Goal: Task Accomplishment & Management: Complete application form

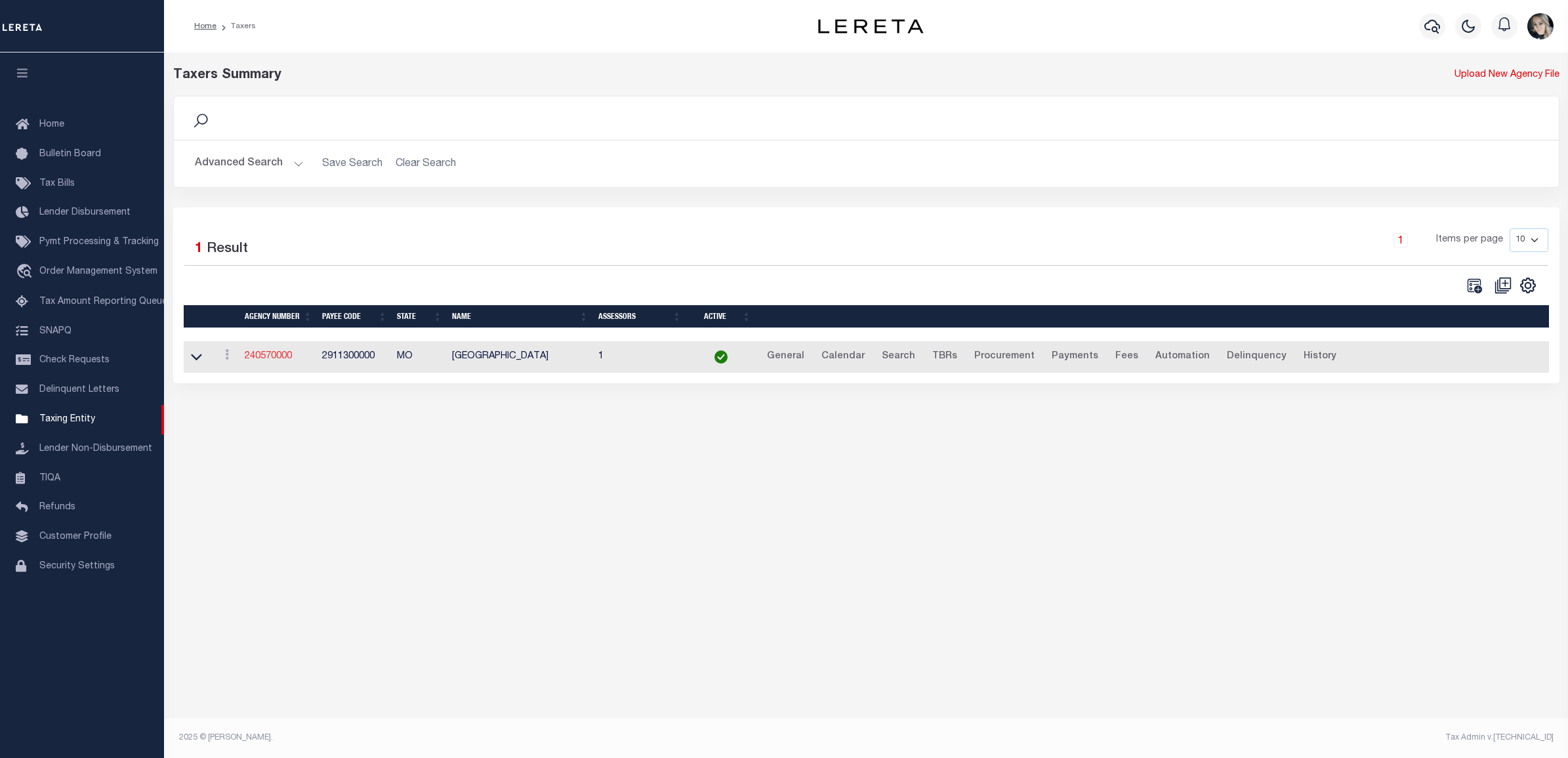
click at [276, 359] on link "240570000" at bounding box center [268, 356] width 47 height 9
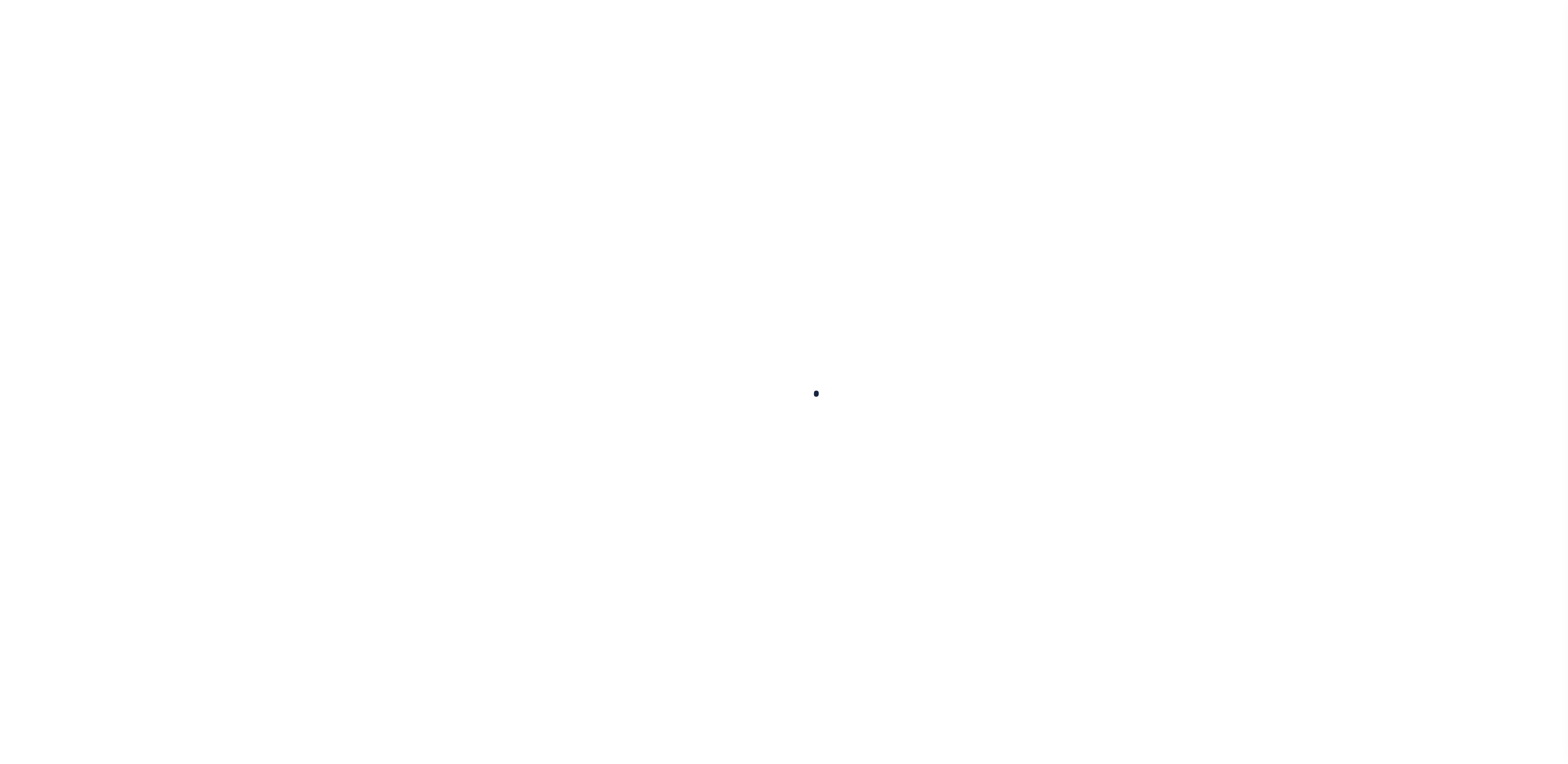
select select
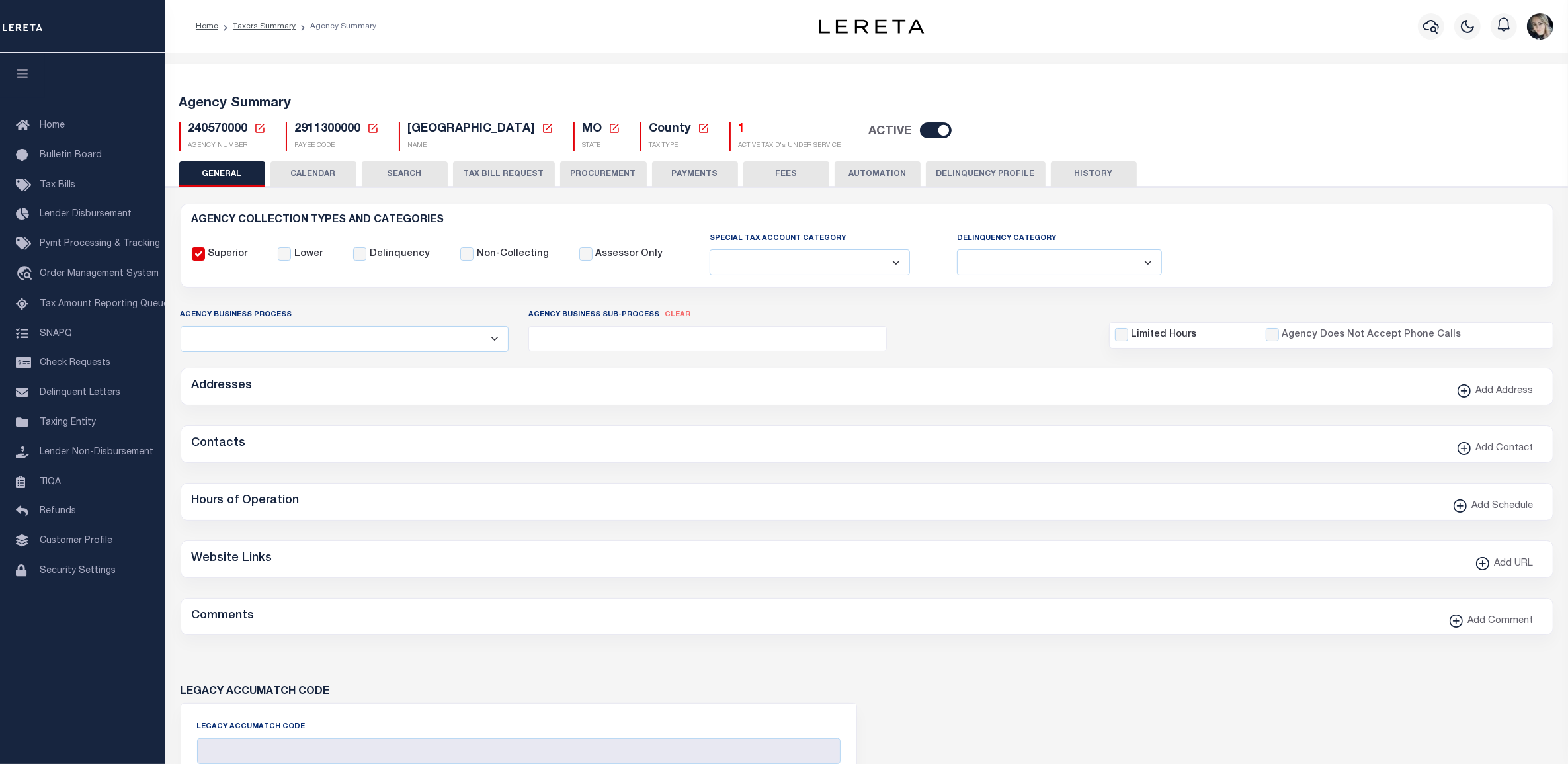
checkbox input "false"
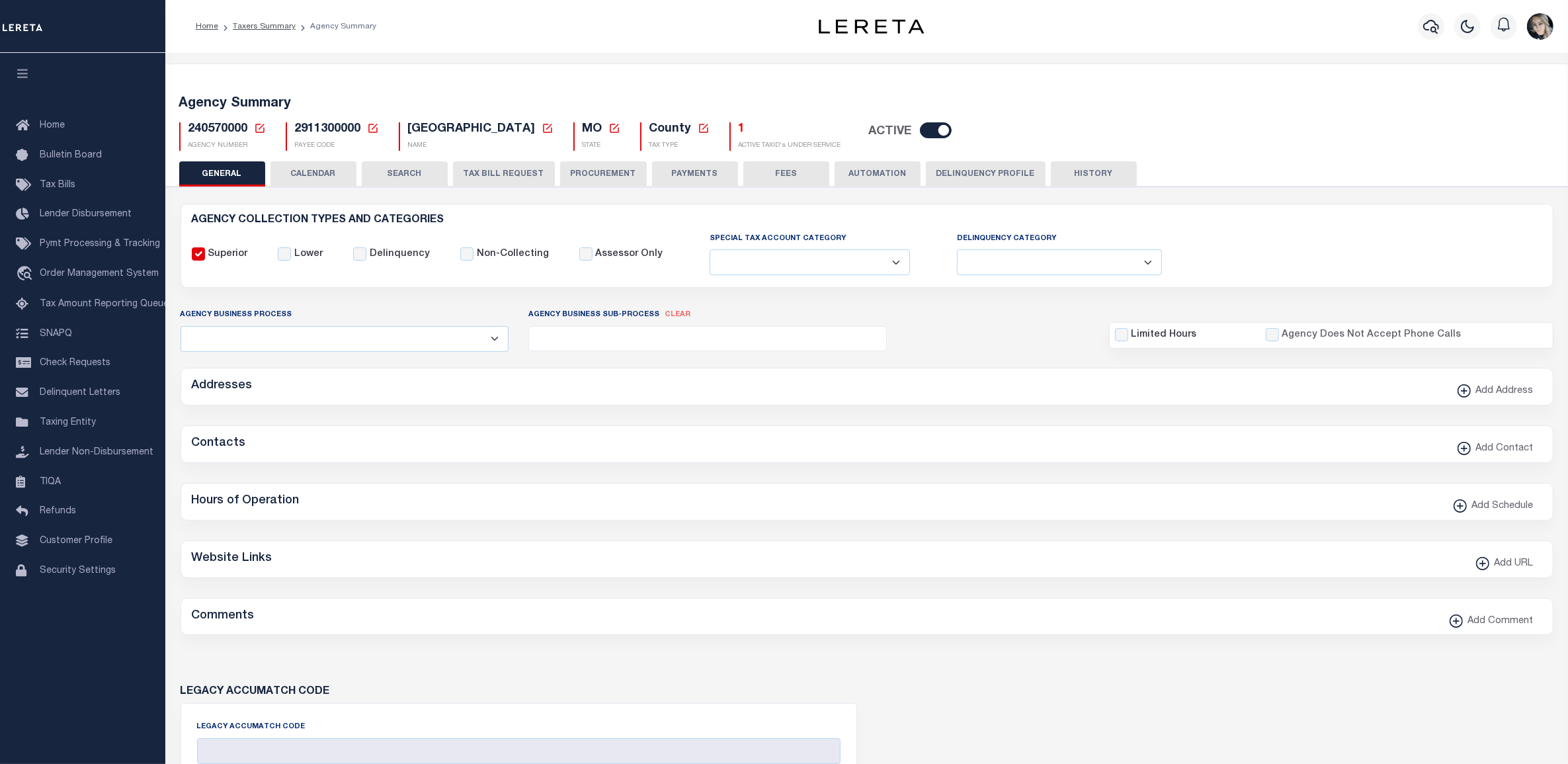
type input "2911300000"
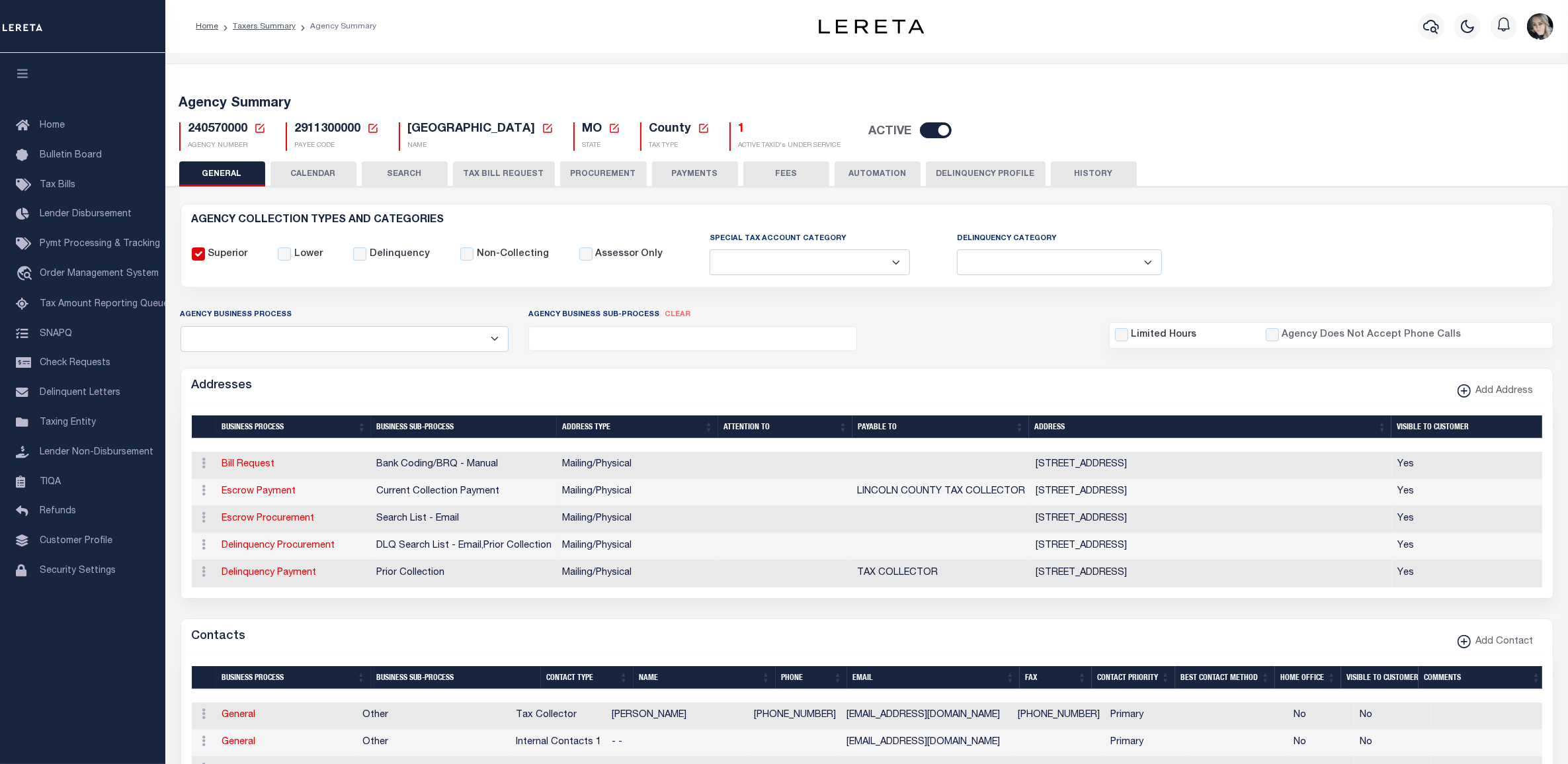
click at [263, 126] on icon at bounding box center [260, 128] width 12 height 12
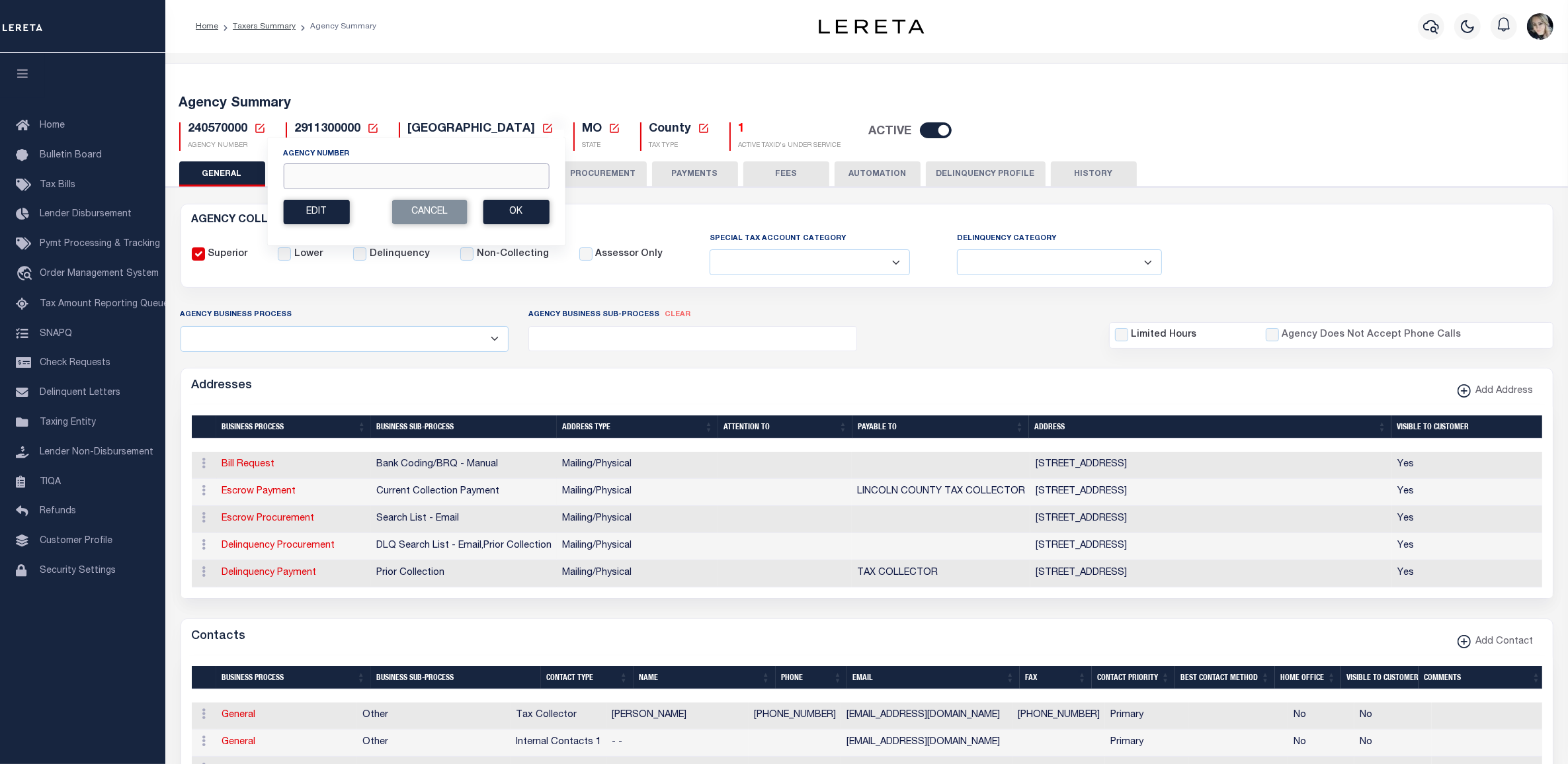
click at [302, 177] on input "Agency Number" at bounding box center [416, 176] width 266 height 26
paste input "200080203"
type input "200080203"
click at [516, 219] on button "Ok" at bounding box center [516, 212] width 66 height 25
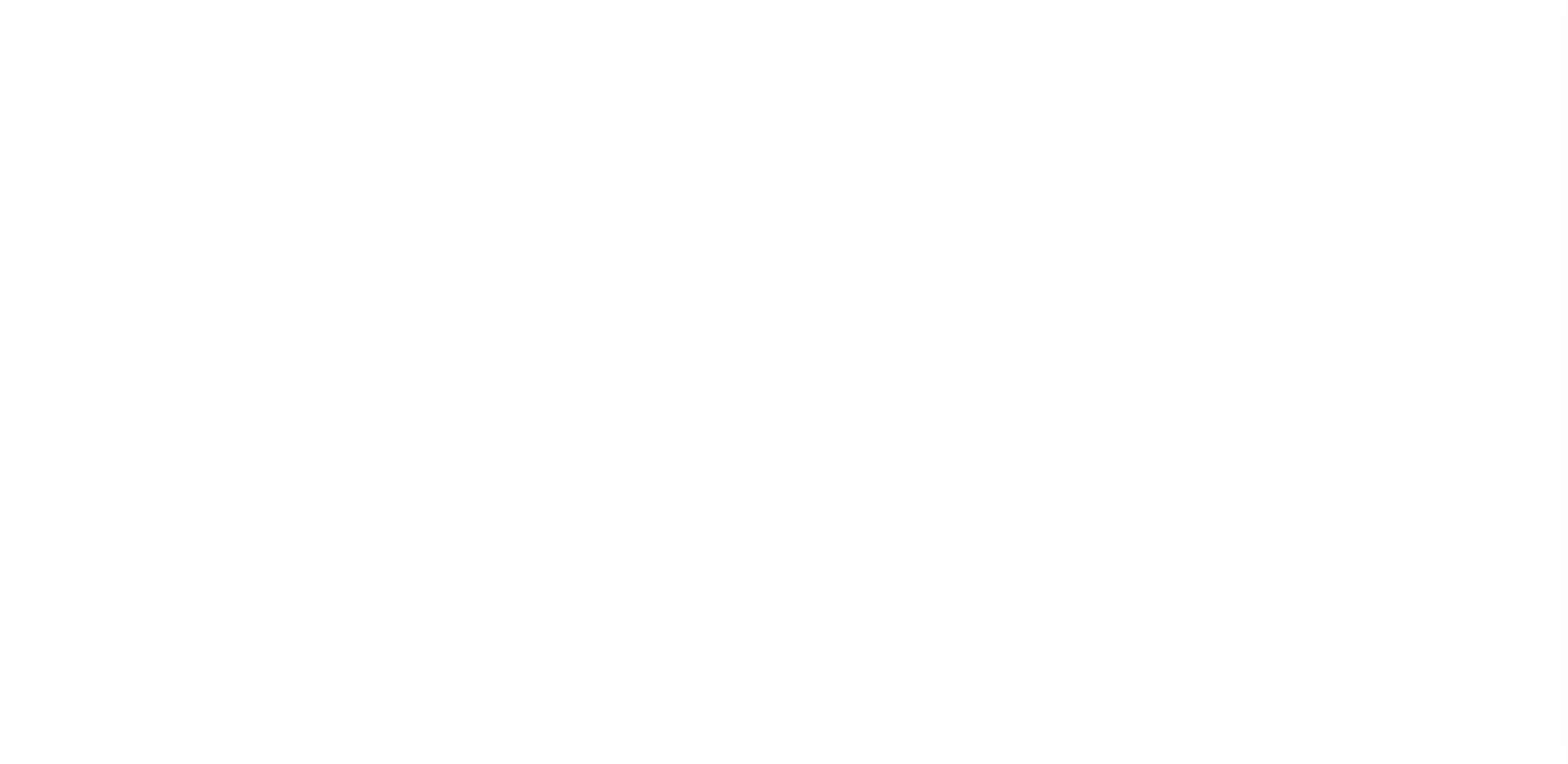
select select
checkbox input "false"
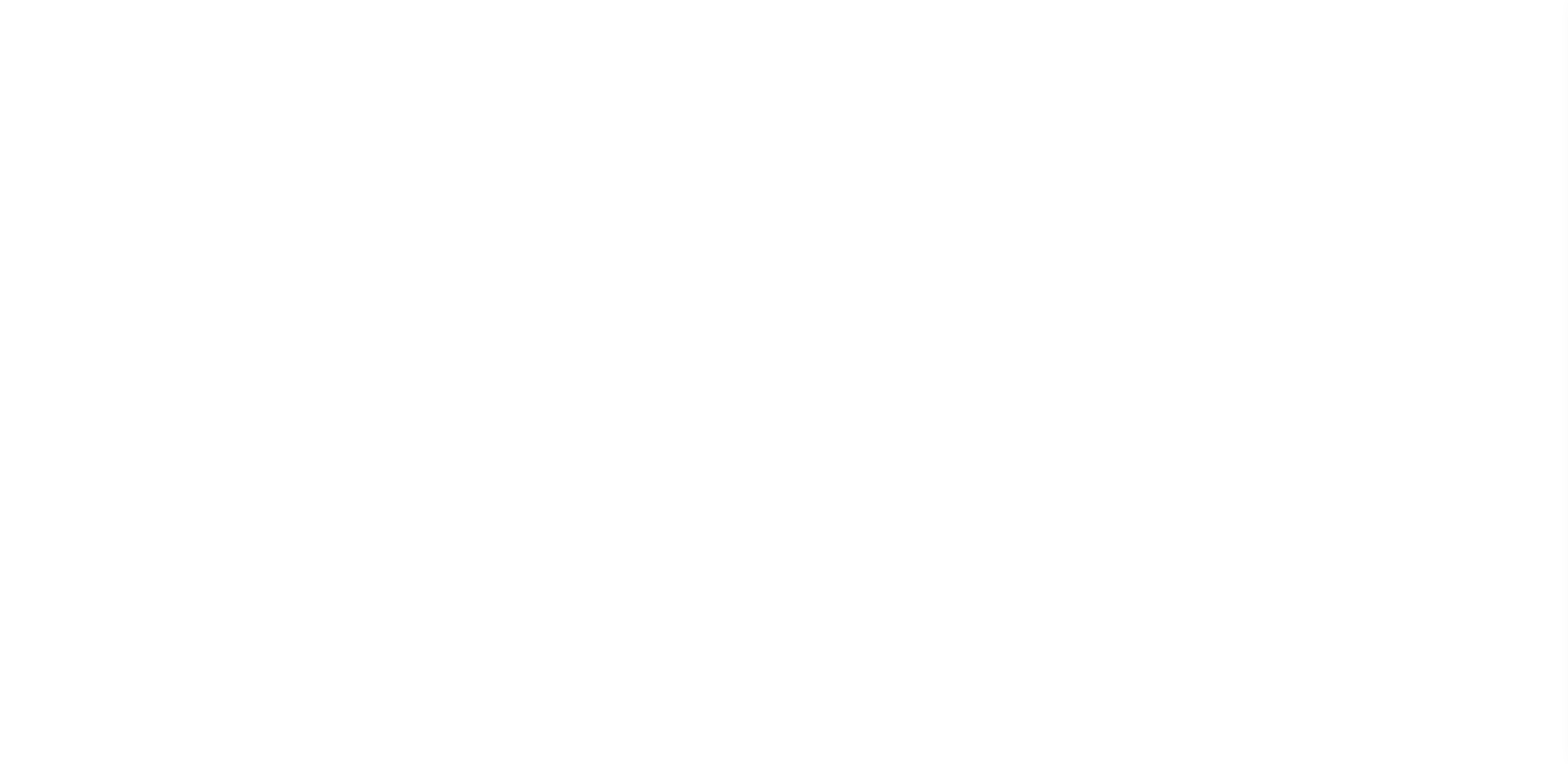
checkbox input "false"
type input "2501517005"
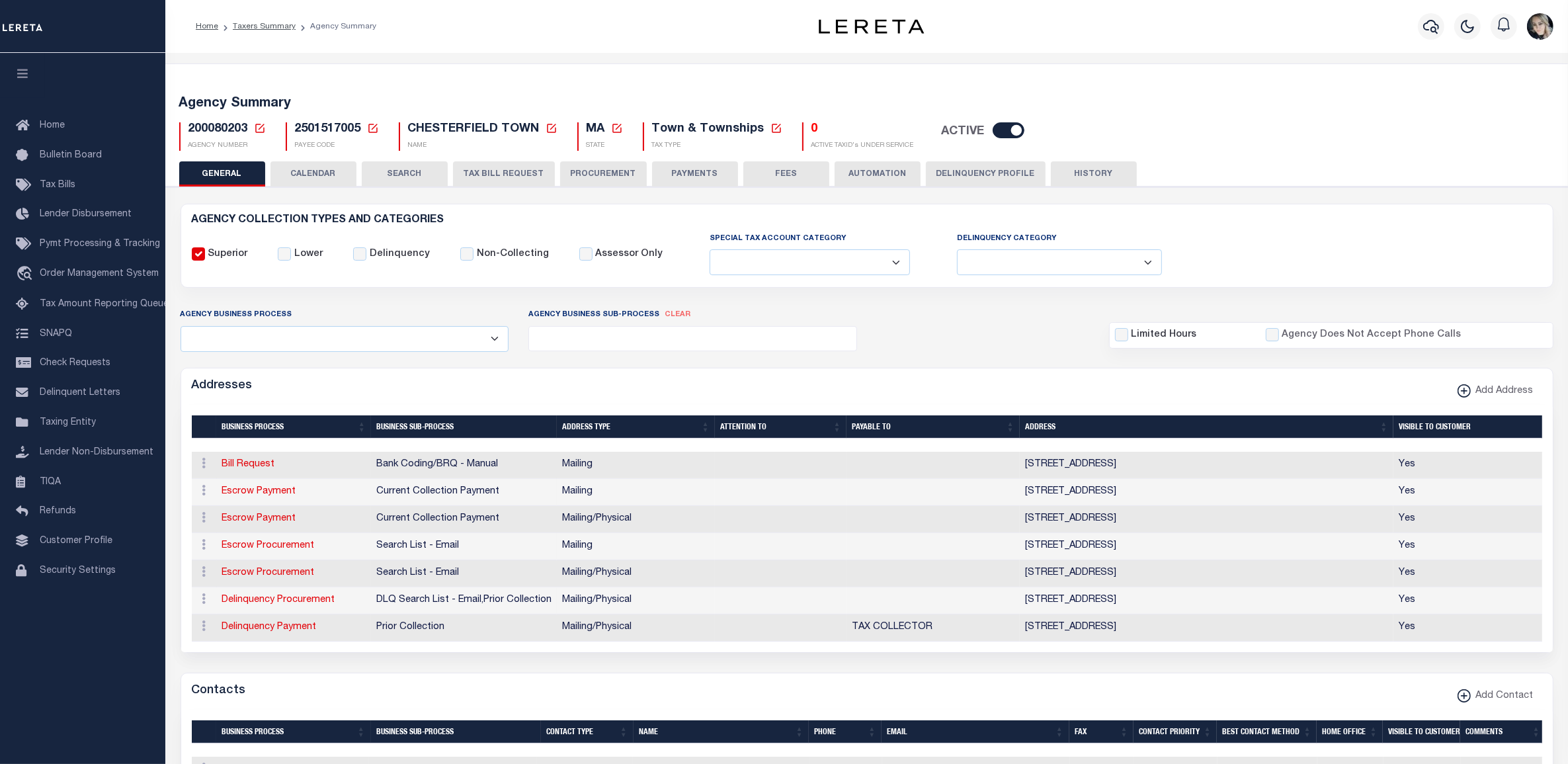
click at [871, 169] on button "AUTOMATION" at bounding box center [877, 174] width 86 height 25
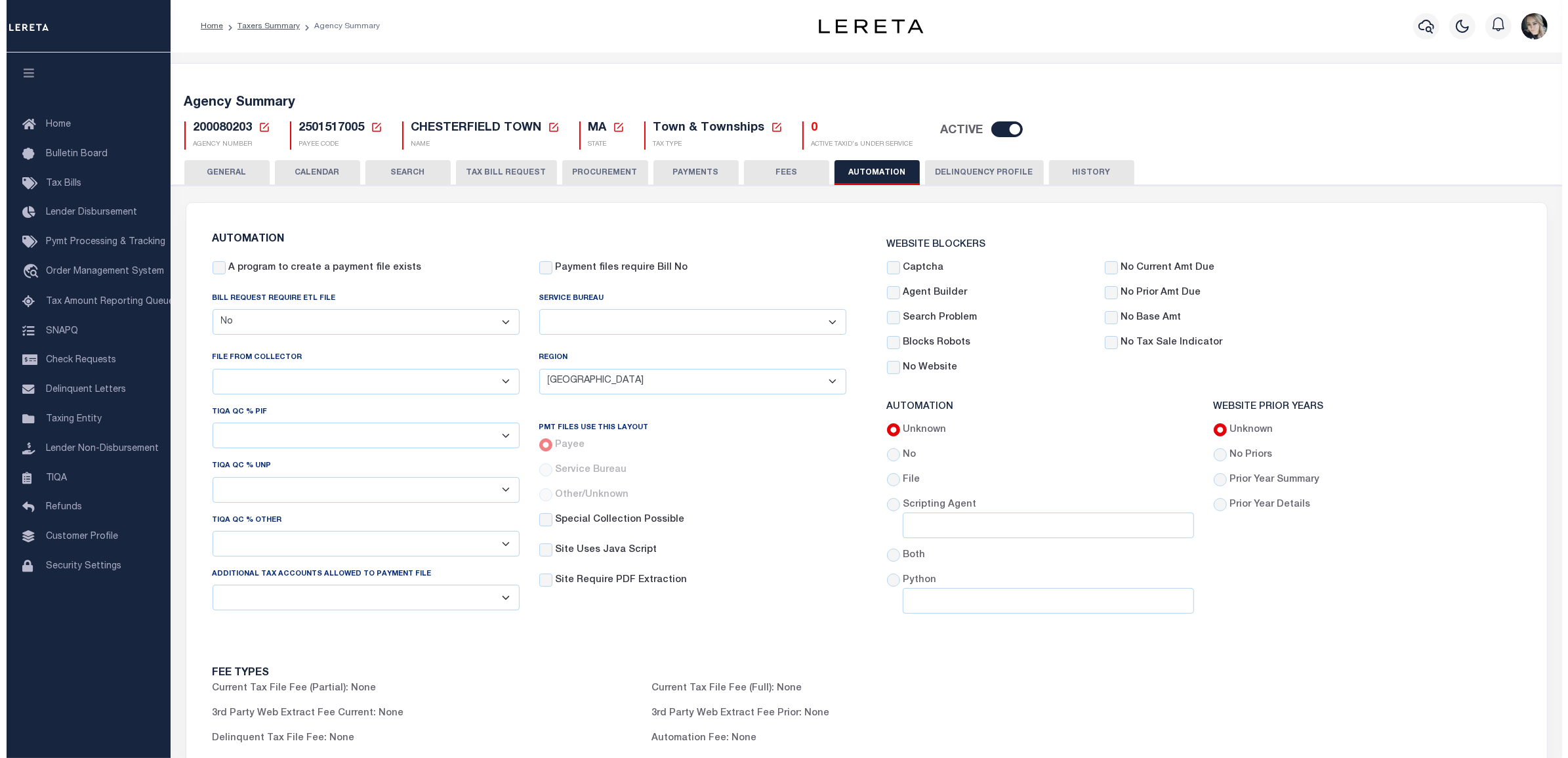
scroll to position [574, 0]
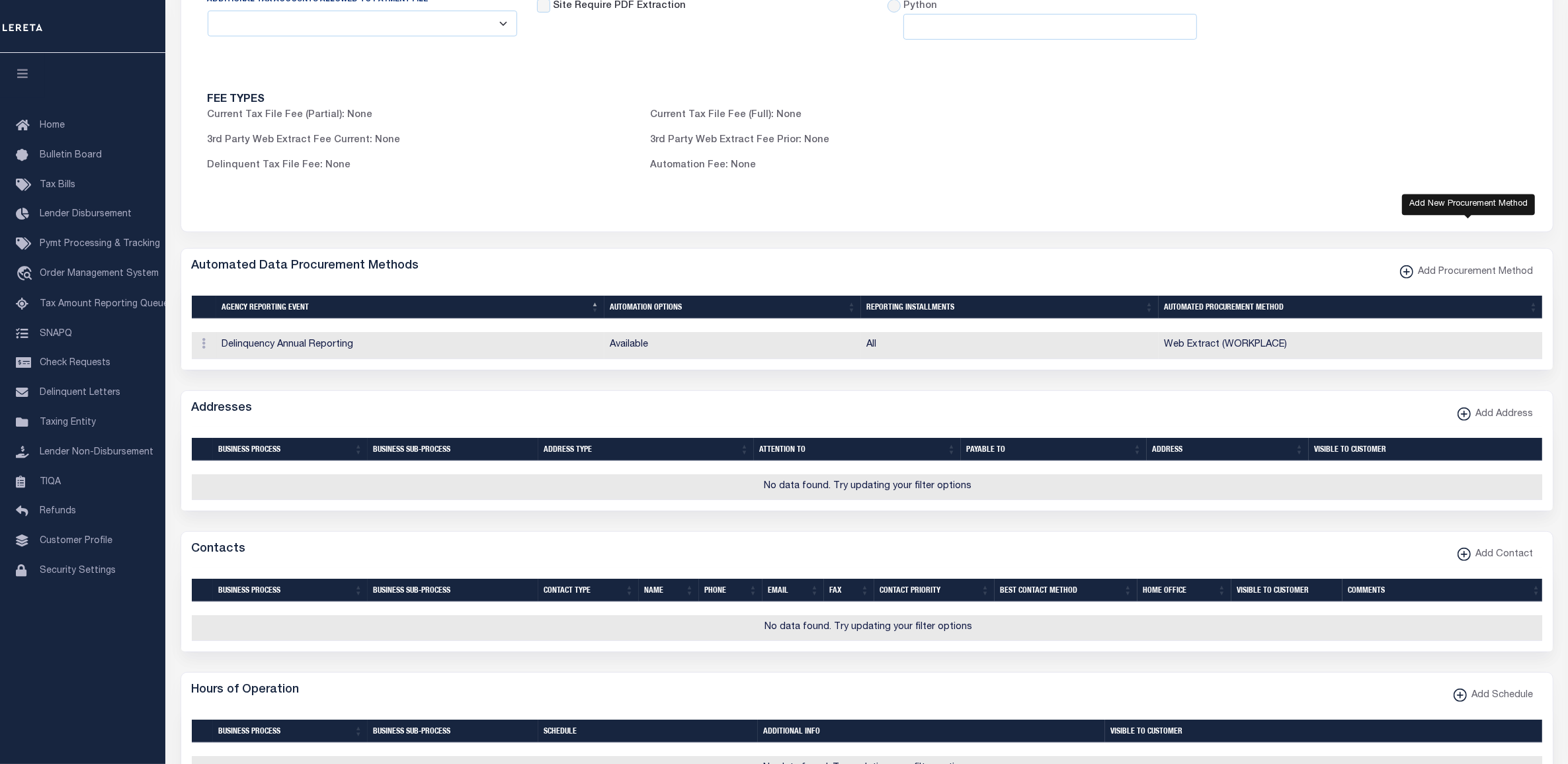
click at [1421, 280] on span "Add Procurement Method" at bounding box center [1473, 273] width 121 height 14
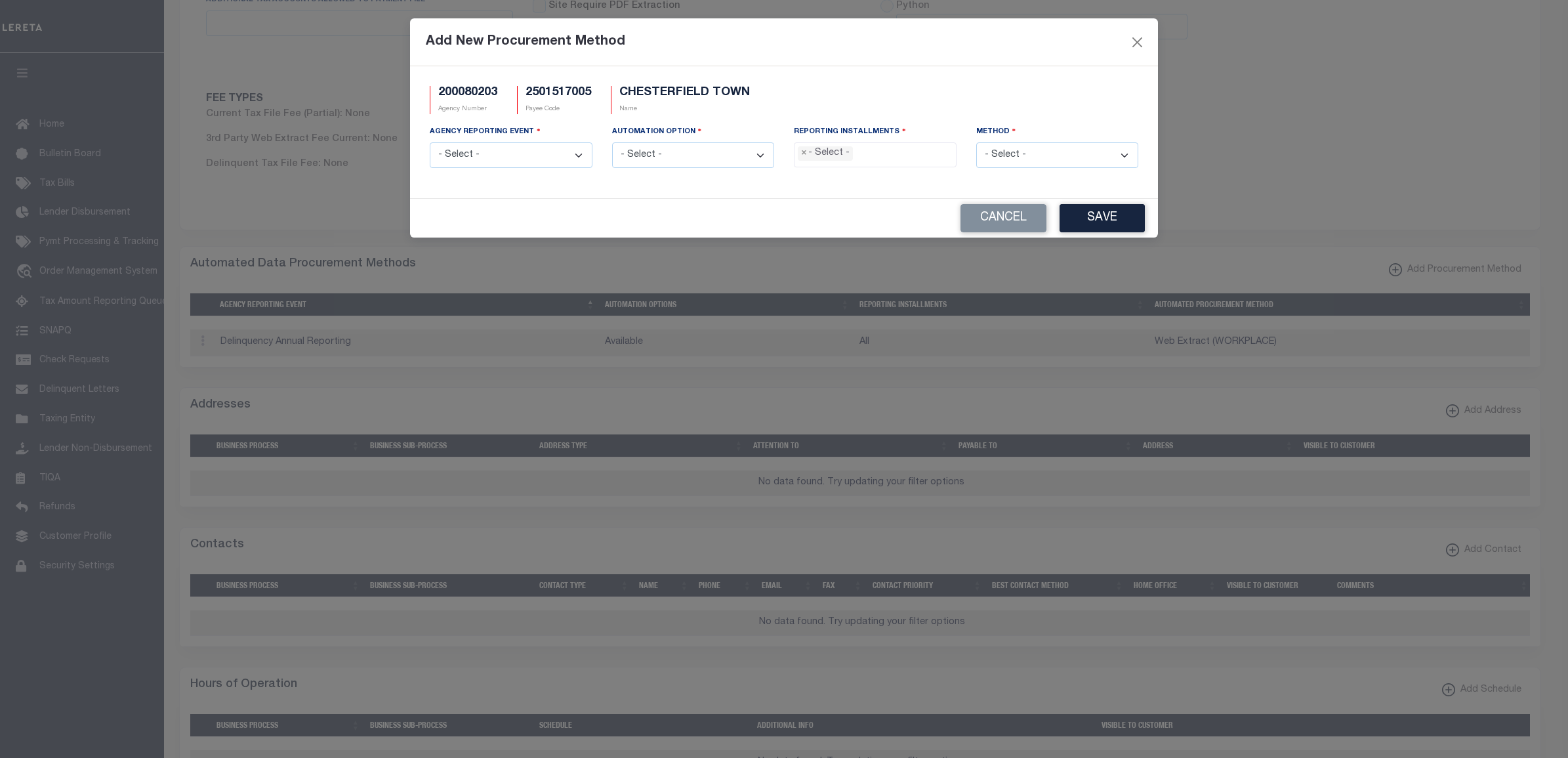
click at [515, 155] on select "- Select - Delinquency Annual Reporting Delinquency Installment Reporting Delin…" at bounding box center [510, 155] width 162 height 26
select select "1"
click at [429, 144] on select "- Select - Delinquency Annual Reporting Delinquency Installment Reporting Delin…" at bounding box center [510, 155] width 162 height 26
click at [679, 155] on select "- Select - Available Default Pending Validation Special Scenario Supplemental" at bounding box center [693, 155] width 162 height 26
select select "1"
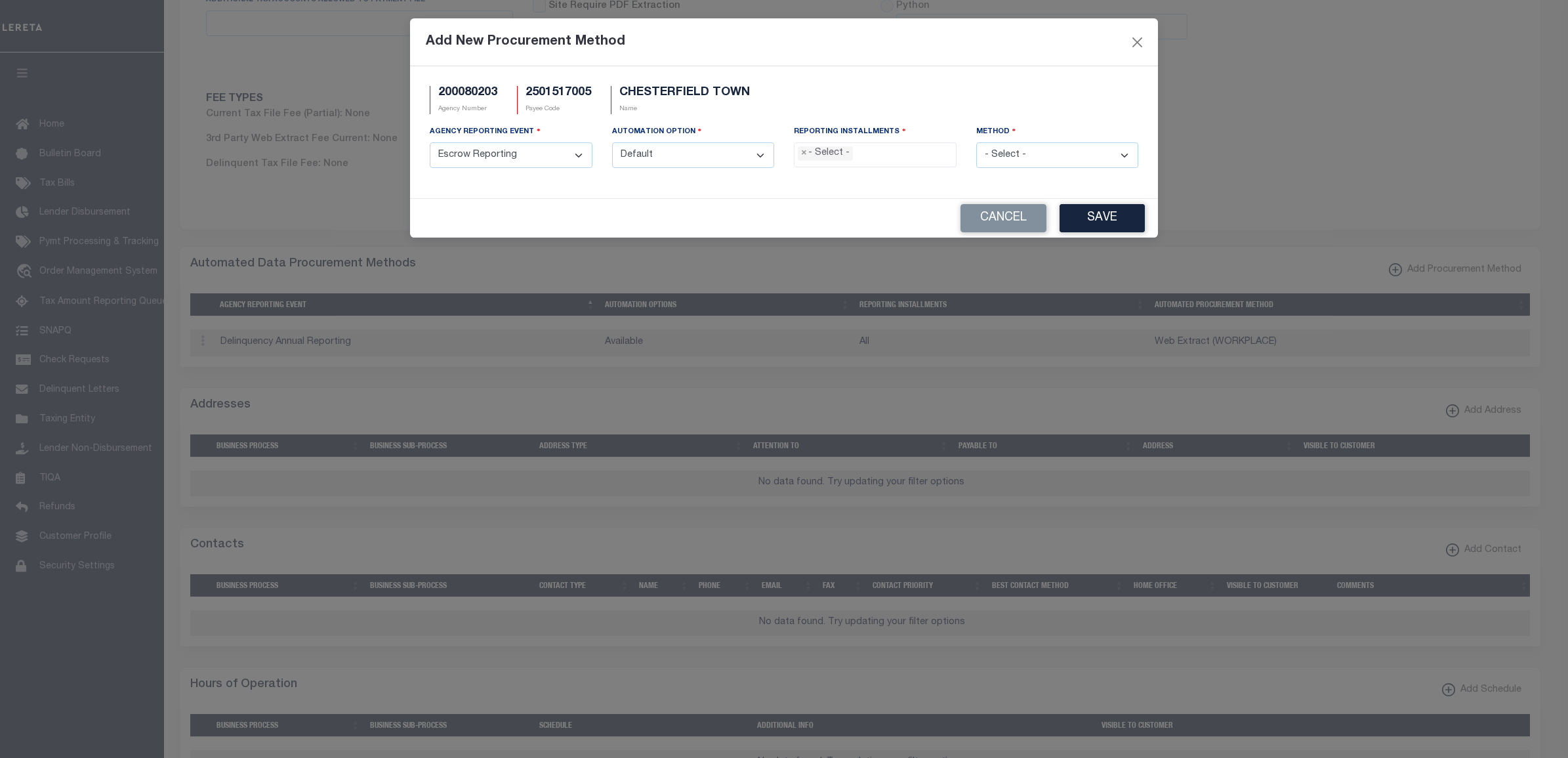
click at [612, 144] on select "- Select - Available Default Pending Validation Special Scenario Supplemental" at bounding box center [693, 155] width 162 height 26
click at [856, 146] on li at bounding box center [860, 152] width 7 height 18
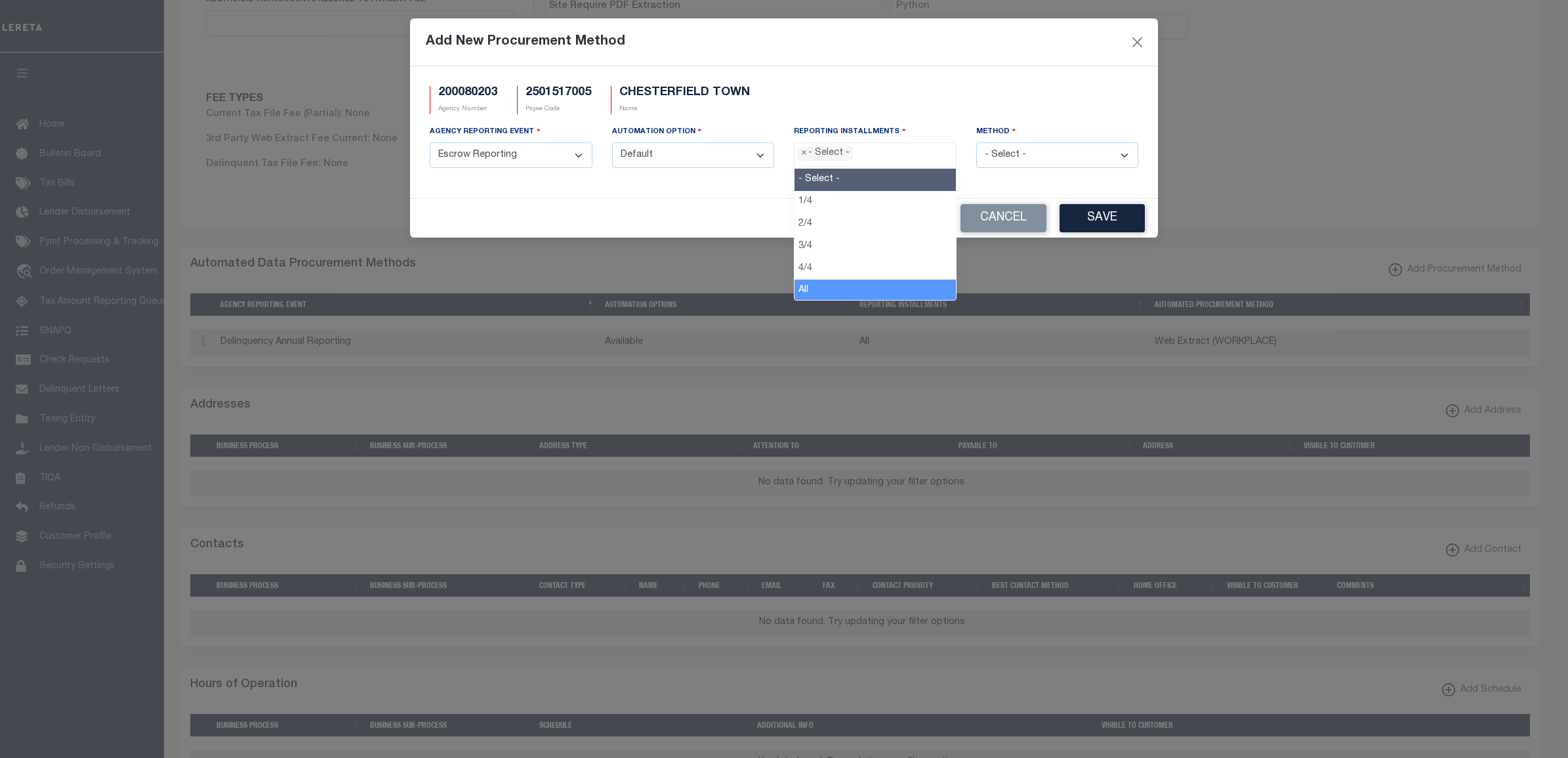
select select "All"
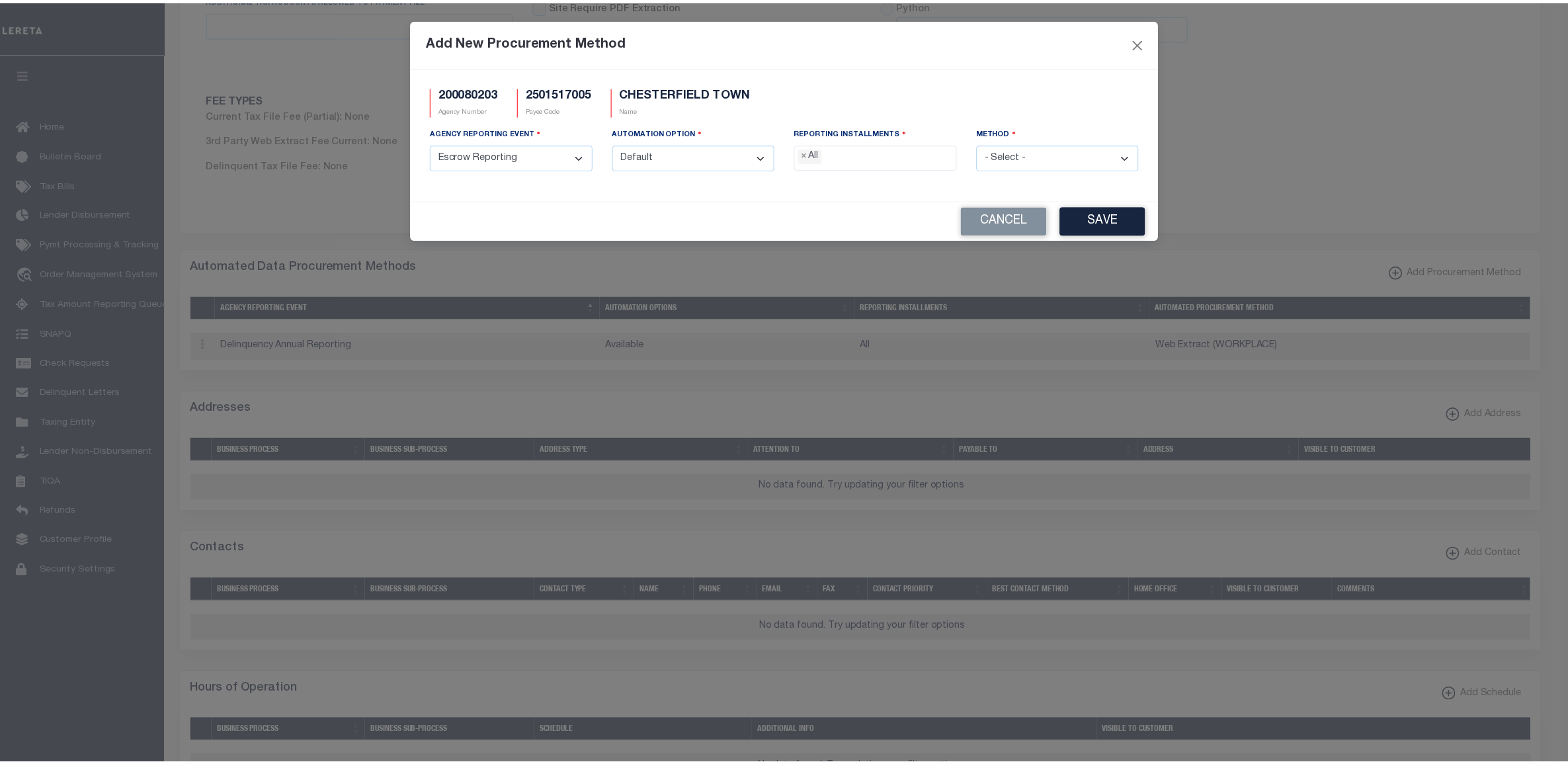
scroll to position [23, 0]
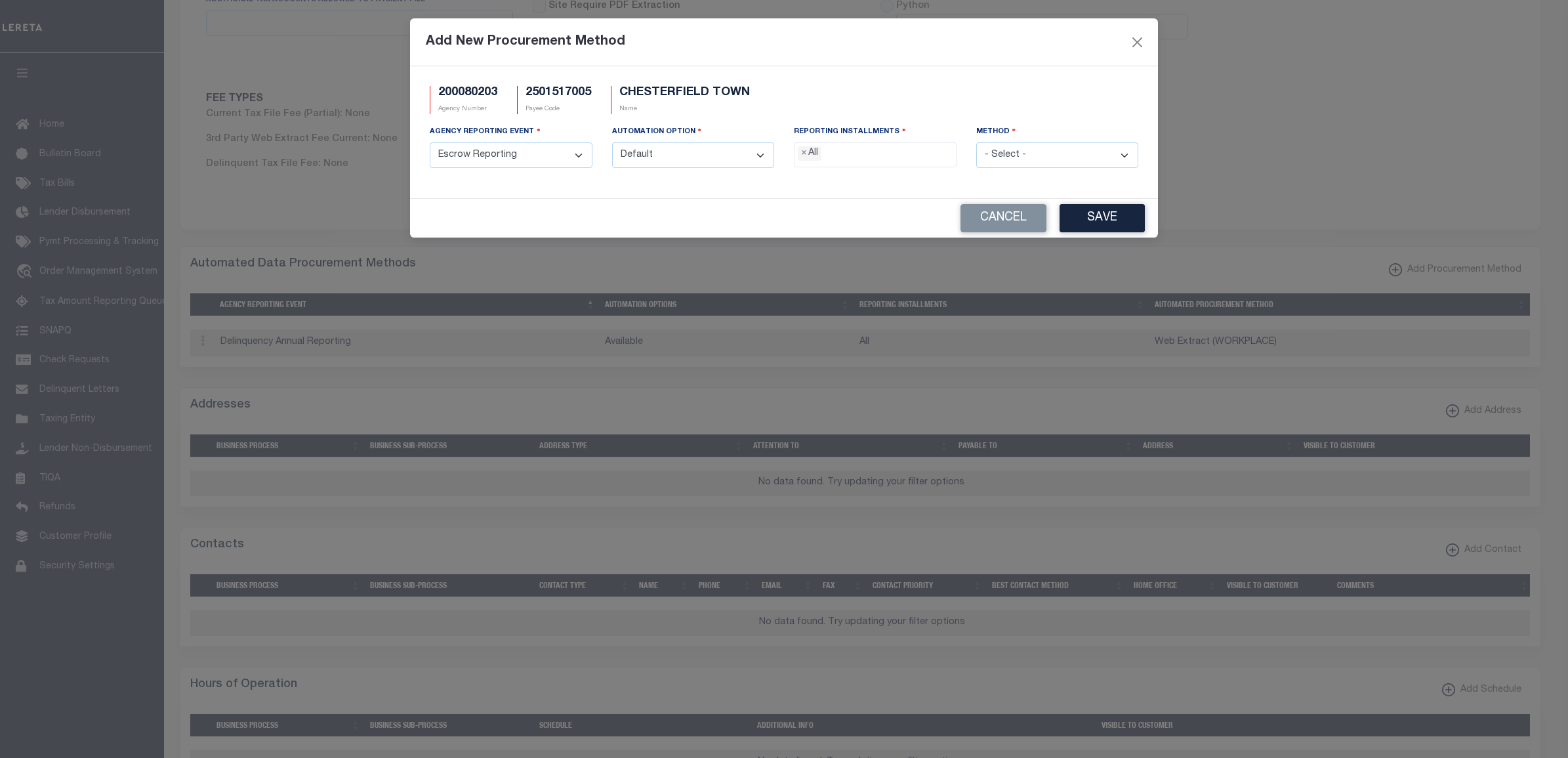
click at [1113, 155] on select "- Select - Agency File (Coded) Agency File (Full) Combined File/Web Extract Web…" at bounding box center [1057, 155] width 162 height 26
select select "1"
click at [976, 144] on select "- Select - Agency File (Coded) Agency File (Full) Combined File/Web Extract Web…" at bounding box center [1057, 155] width 162 height 26
click at [1080, 220] on button "Save" at bounding box center [1101, 218] width 85 height 28
